Goal: Transaction & Acquisition: Purchase product/service

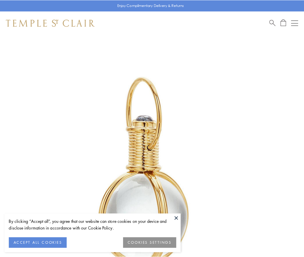
scroll to position [151, 0]
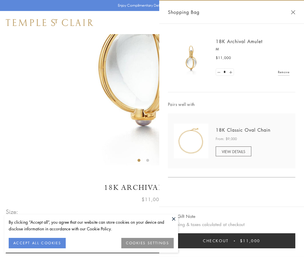
click at [242, 241] on button "Checkout $11,000" at bounding box center [231, 241] width 127 height 15
